Goal: Information Seeking & Learning: Find specific page/section

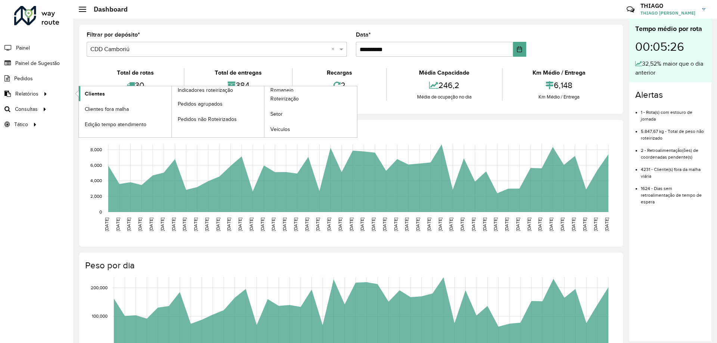
click at [99, 96] on span "Clientes" at bounding box center [95, 94] width 20 height 8
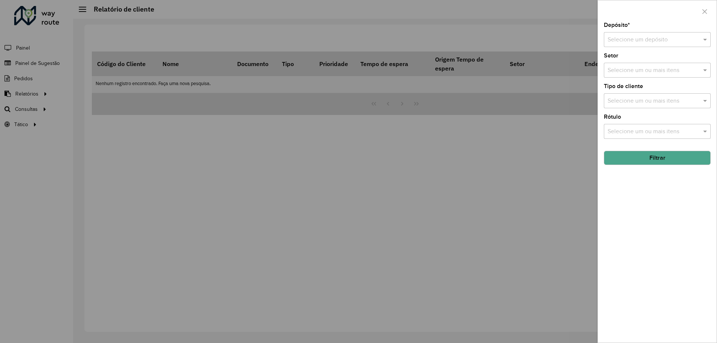
click at [643, 17] on div at bounding box center [657, 11] width 119 height 22
click at [630, 47] on div "Selecione um depósito" at bounding box center [657, 39] width 107 height 15
click at [629, 73] on span "CDD Camboriú" at bounding box center [627, 74] width 39 height 6
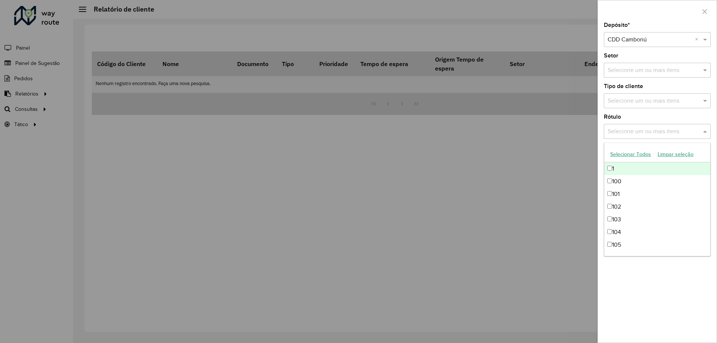
click at [625, 134] on input "text" at bounding box center [654, 131] width 96 height 9
click at [577, 135] on div at bounding box center [358, 171] width 717 height 343
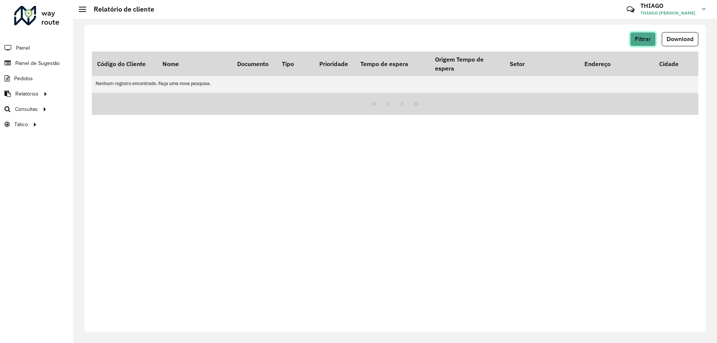
click at [649, 35] on button "Filtrar" at bounding box center [643, 39] width 26 height 14
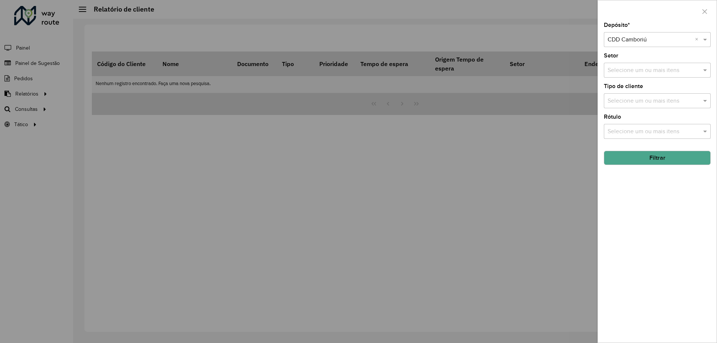
click at [619, 96] on div "Selecione um ou mais itens" at bounding box center [657, 100] width 107 height 15
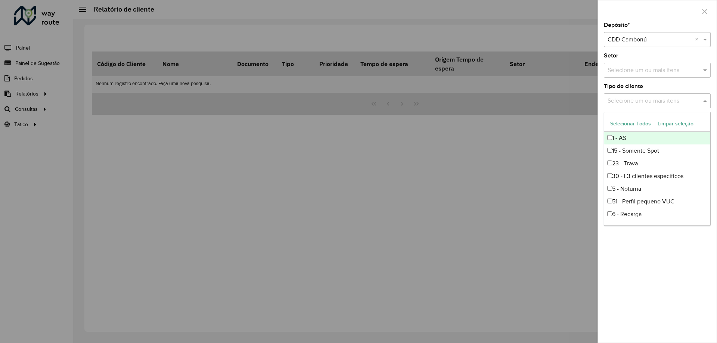
click at [621, 98] on input "text" at bounding box center [654, 101] width 96 height 9
click at [634, 69] on input "text" at bounding box center [654, 70] width 96 height 9
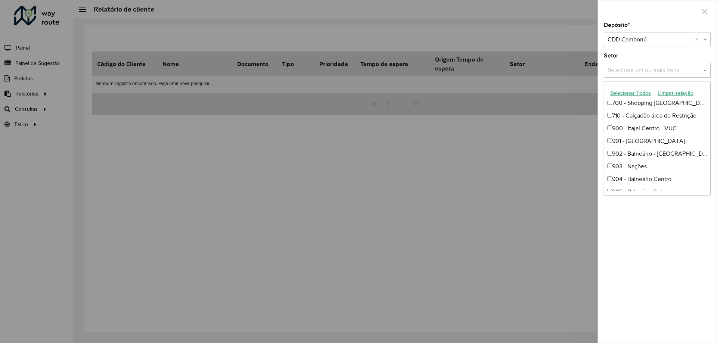
scroll to position [418, 0]
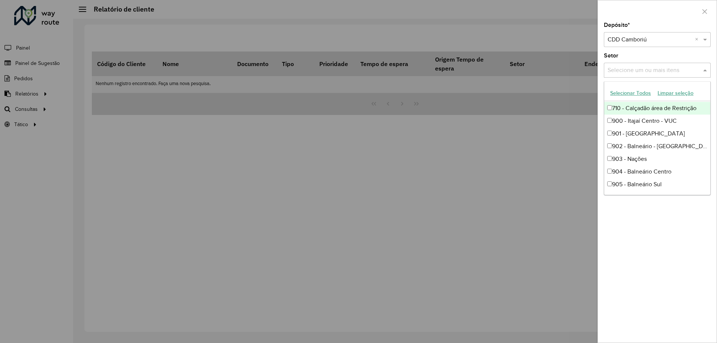
click at [654, 108] on div "710 - Calçadão área de Restrição" at bounding box center [658, 108] width 106 height 13
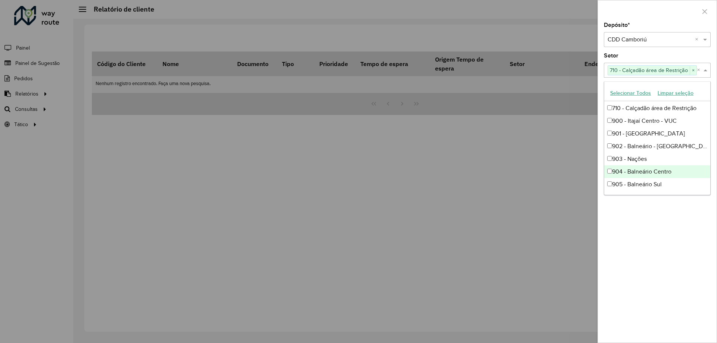
scroll to position [381, 0]
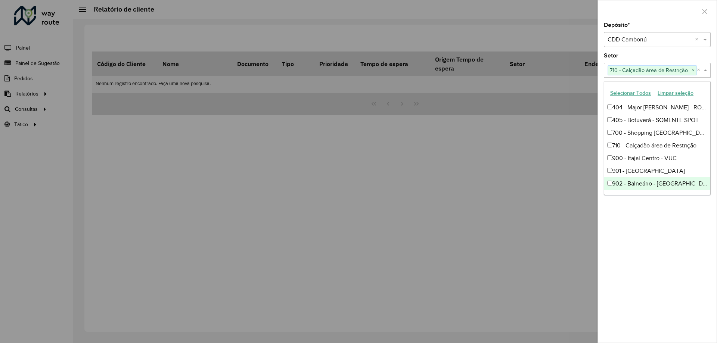
click at [638, 211] on div "Depósito * Selecione um depósito × CDD Camboriú × Setor Selecione um ou mais it…" at bounding box center [657, 182] width 119 height 321
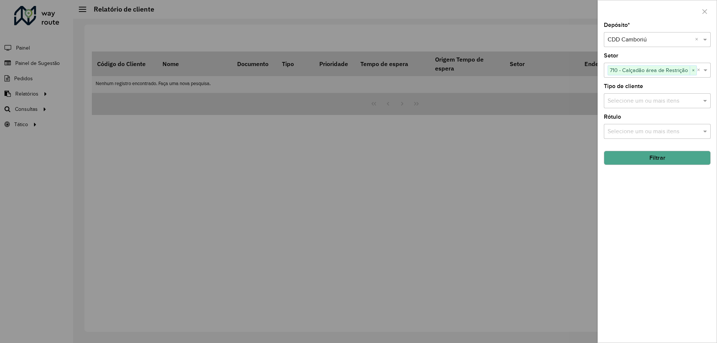
click at [632, 154] on button "Filtrar" at bounding box center [657, 158] width 107 height 14
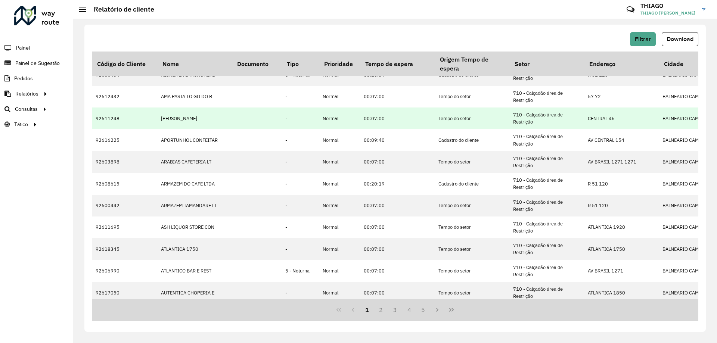
scroll to position [216, 0]
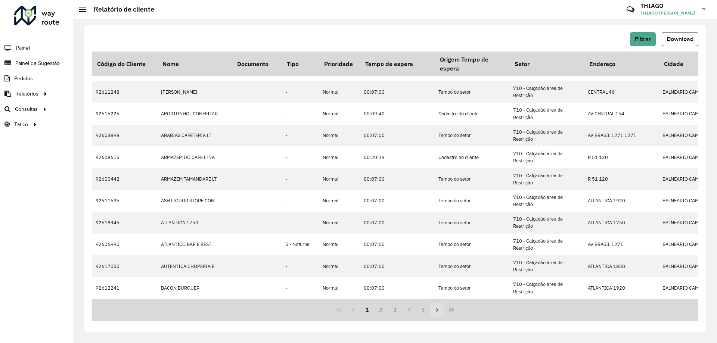
click at [436, 313] on button "Next Page" at bounding box center [437, 310] width 14 height 14
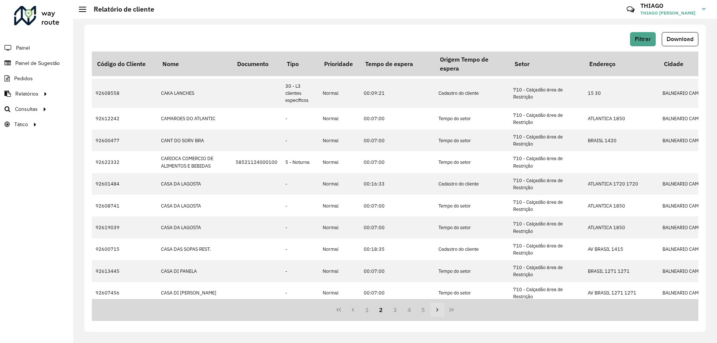
scroll to position [0, 0]
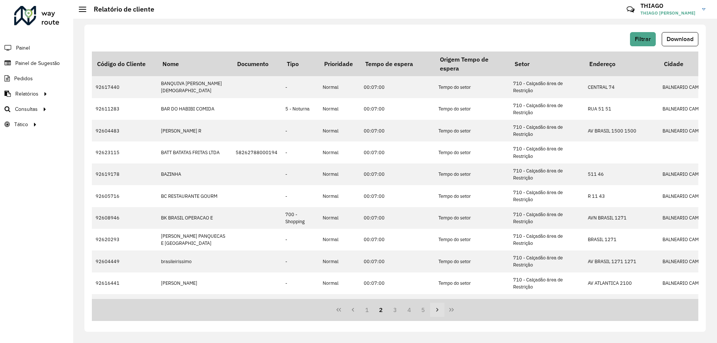
click at [436, 313] on button "Next Page" at bounding box center [437, 310] width 14 height 14
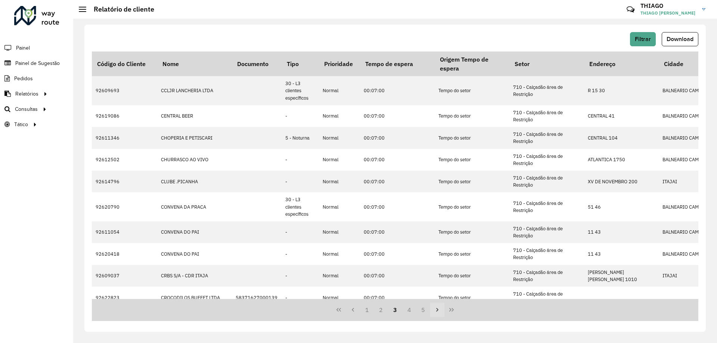
click at [436, 313] on button "Next Page" at bounding box center [437, 310] width 14 height 14
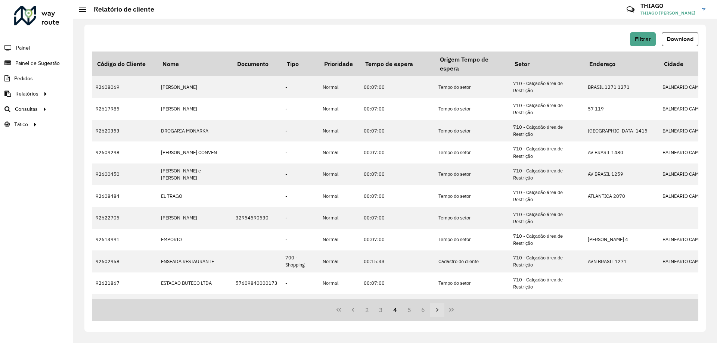
click at [436, 313] on button "Next Page" at bounding box center [437, 310] width 14 height 14
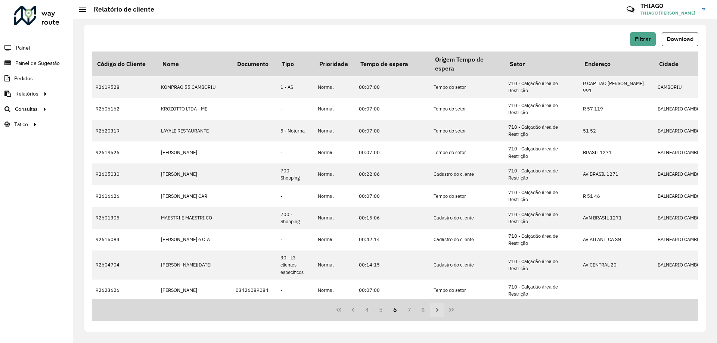
click at [436, 313] on button "Next Page" at bounding box center [437, 310] width 14 height 14
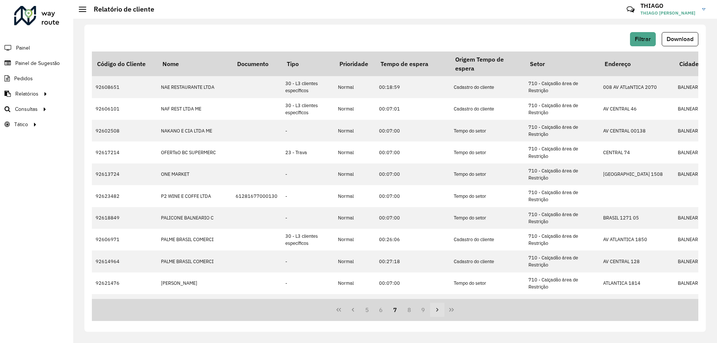
click at [436, 313] on button "Next Page" at bounding box center [437, 310] width 14 height 14
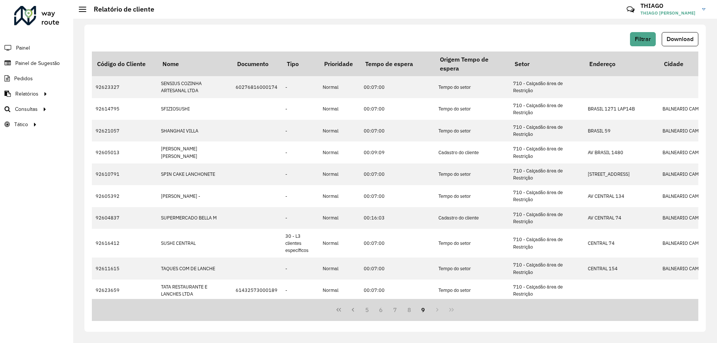
click at [436, 313] on div "5 6 7 8 9" at bounding box center [395, 310] width 607 height 22
click at [682, 40] on span "Download" at bounding box center [680, 39] width 27 height 6
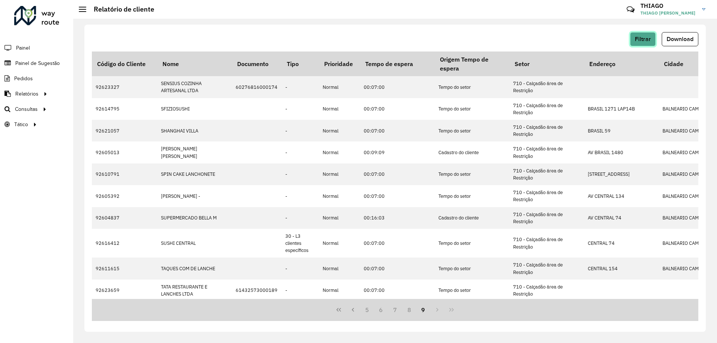
click at [650, 38] on span "Filtrar" at bounding box center [643, 39] width 16 height 6
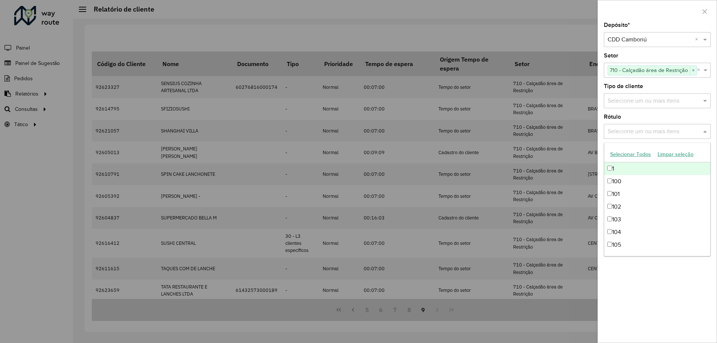
click at [628, 135] on input "text" at bounding box center [654, 131] width 96 height 9
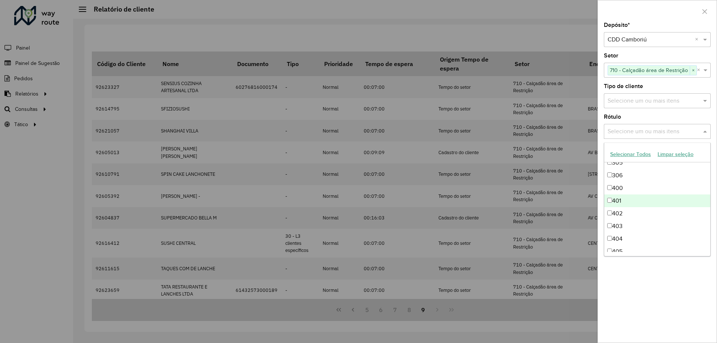
scroll to position [523, 0]
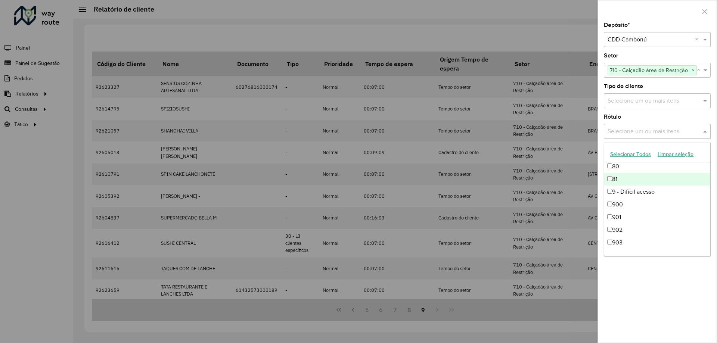
click at [619, 97] on input "text" at bounding box center [654, 101] width 96 height 9
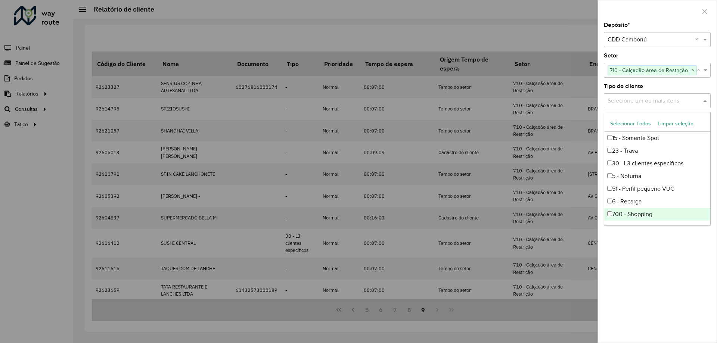
scroll to position [0, 0]
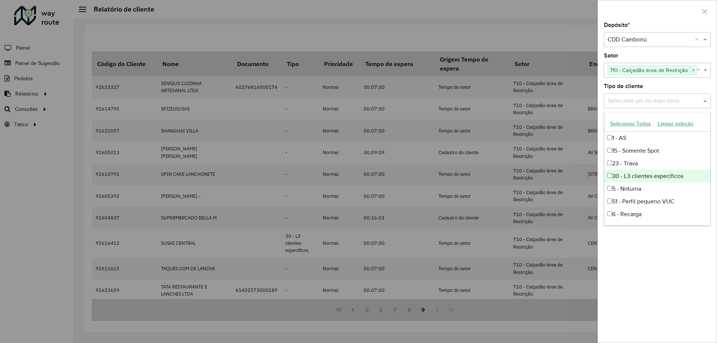
click at [627, 181] on div "30 - L3 clientes específicos" at bounding box center [658, 176] width 106 height 13
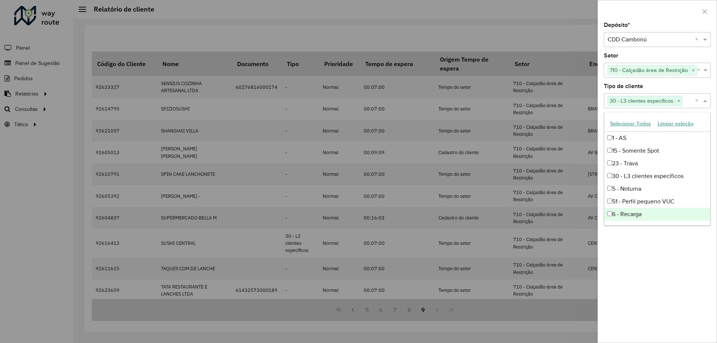
click at [634, 257] on div "Depósito * Selecione um depósito × CDD Camboriú × Setor Selecione um ou mais it…" at bounding box center [657, 182] width 119 height 321
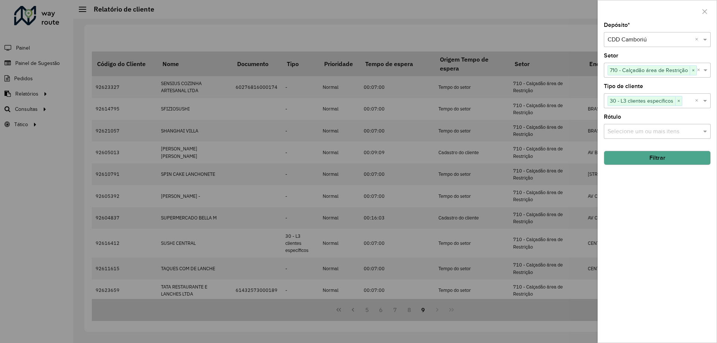
click at [656, 163] on button "Filtrar" at bounding box center [657, 158] width 107 height 14
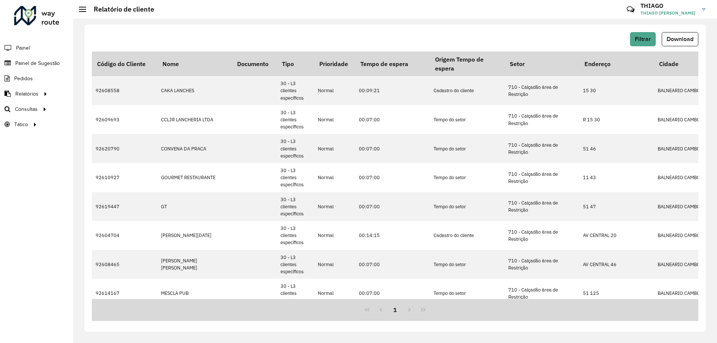
scroll to position [37, 0]
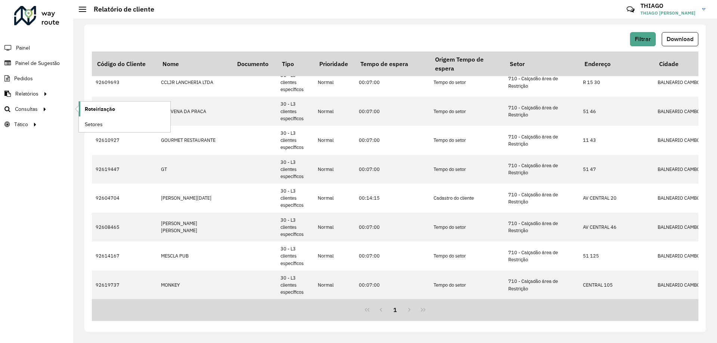
click at [130, 115] on link "Roteirização" at bounding box center [125, 109] width 92 height 15
click at [106, 123] on link "Setores" at bounding box center [125, 124] width 92 height 15
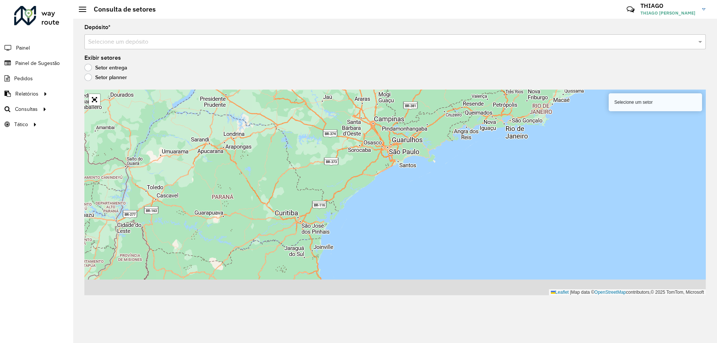
click at [159, 38] on input "text" at bounding box center [387, 42] width 599 height 9
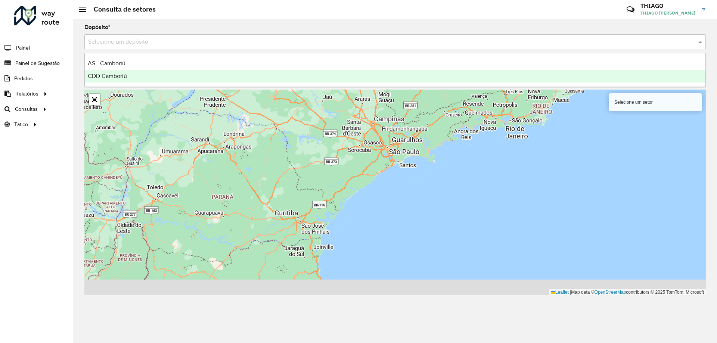
click at [121, 74] on span "CDD Camboriú" at bounding box center [107, 76] width 39 height 6
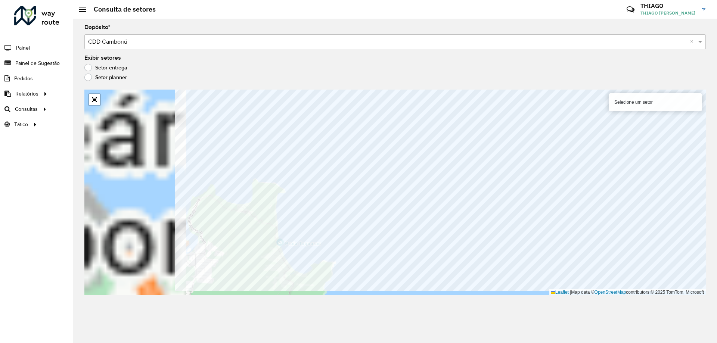
click at [717, 212] on div "Depósito * Selecione um depósito × CDD Camboriú × Exibir setores Setor entrega …" at bounding box center [395, 181] width 644 height 325
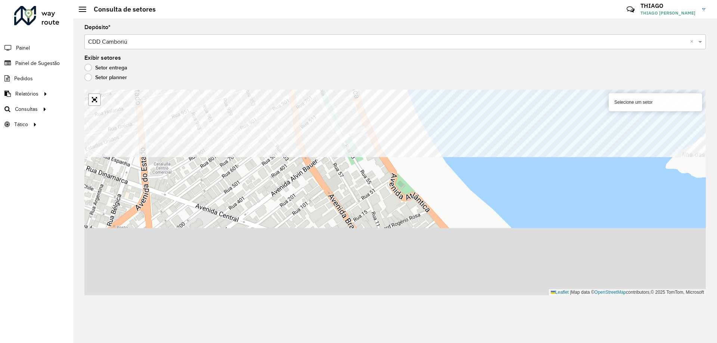
click at [506, 85] on div "Depósito * Selecione um depósito × CDD Camboriú × Exibir setores Setor entrega …" at bounding box center [395, 181] width 644 height 325
